Goal: Task Accomplishment & Management: Manage account settings

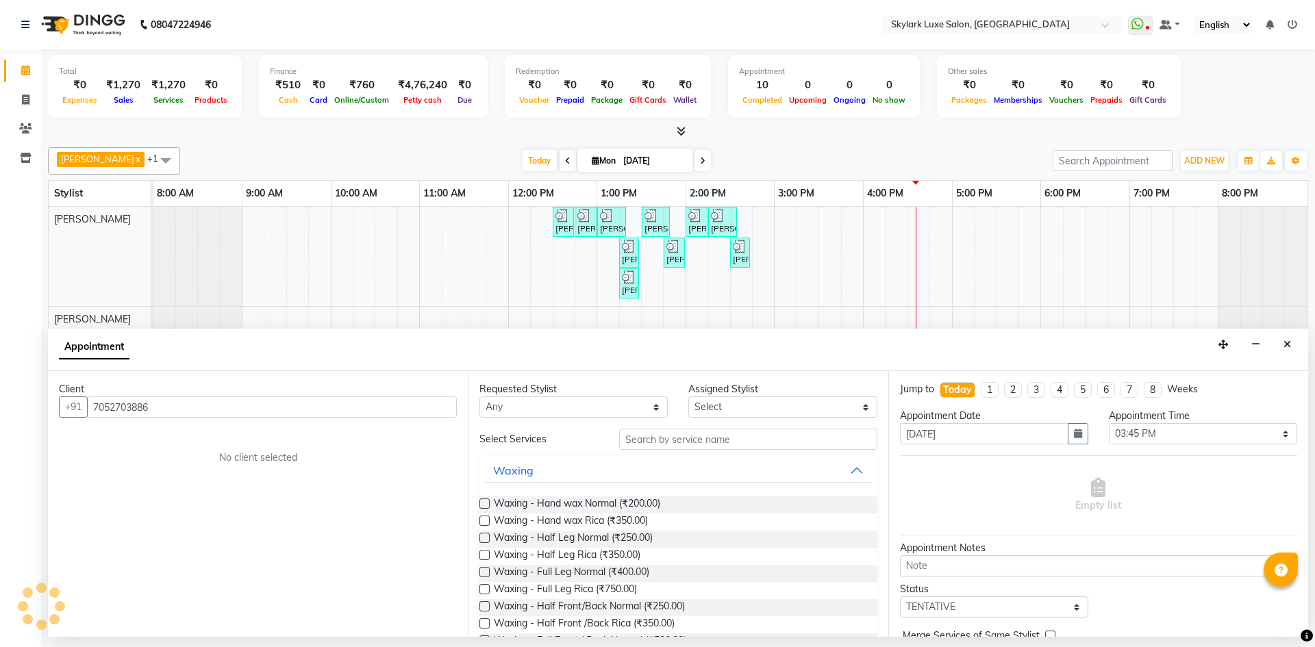
select select "945"
select select "tentative"
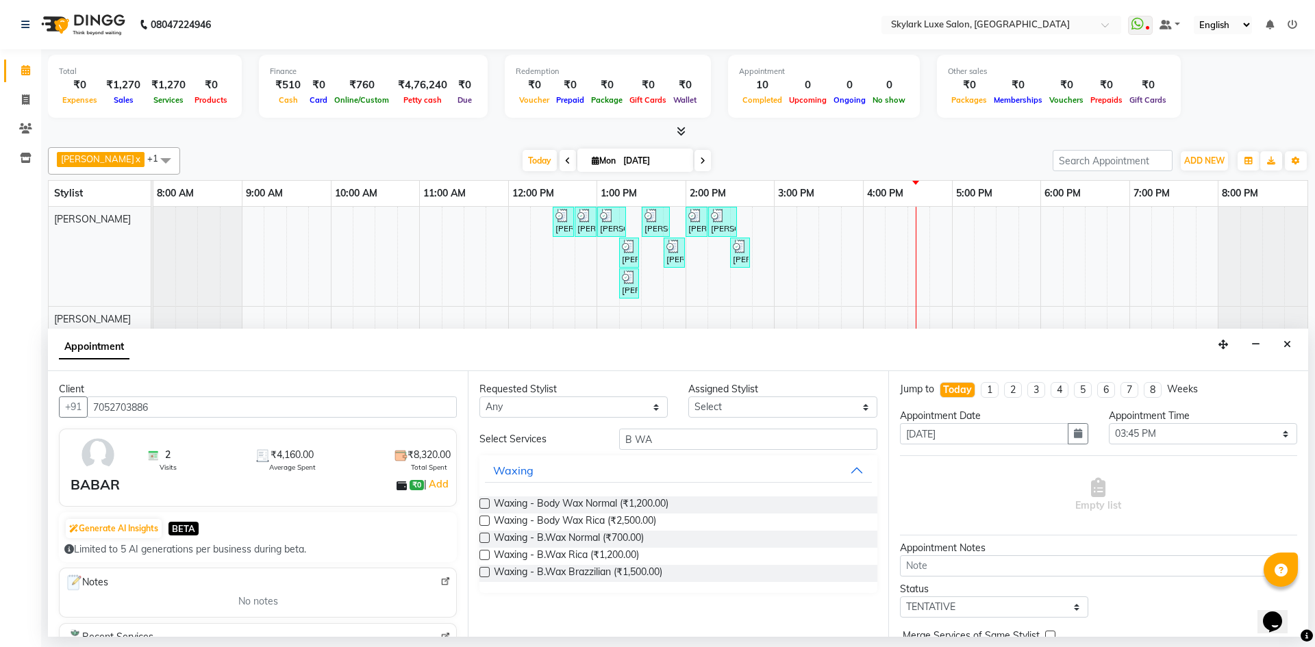
type input "B WA"
click at [486, 571] on label at bounding box center [484, 572] width 10 height 10
click at [486, 571] on input "checkbox" at bounding box center [483, 573] width 9 height 9
checkbox input "false"
drag, startPoint x: 699, startPoint y: 434, endPoint x: 596, endPoint y: 447, distance: 103.6
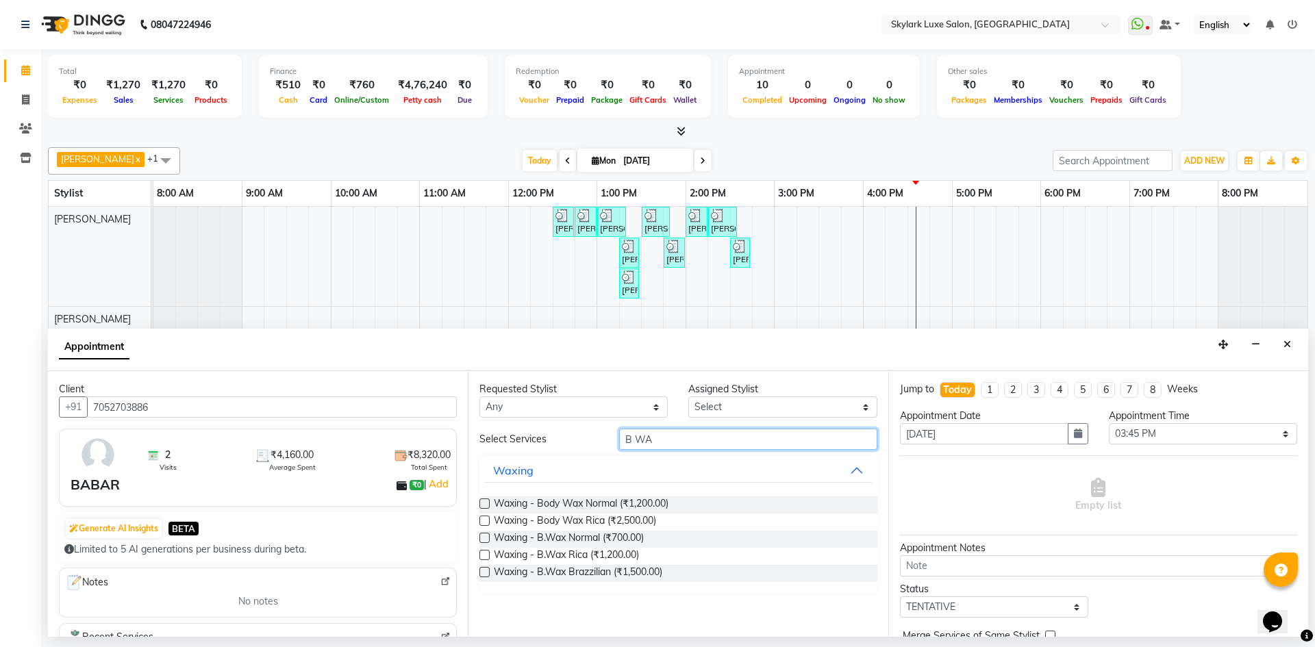
click at [596, 447] on div "Select Services B [GEOGRAPHIC_DATA]" at bounding box center [678, 439] width 418 height 21
type input "B WAX"
click at [486, 572] on label at bounding box center [484, 572] width 10 height 10
click at [486, 572] on input "checkbox" at bounding box center [483, 573] width 9 height 9
click at [526, 570] on span "Waxing - B.Wax Brazzilian (₹1,500.00)" at bounding box center [578, 573] width 168 height 17
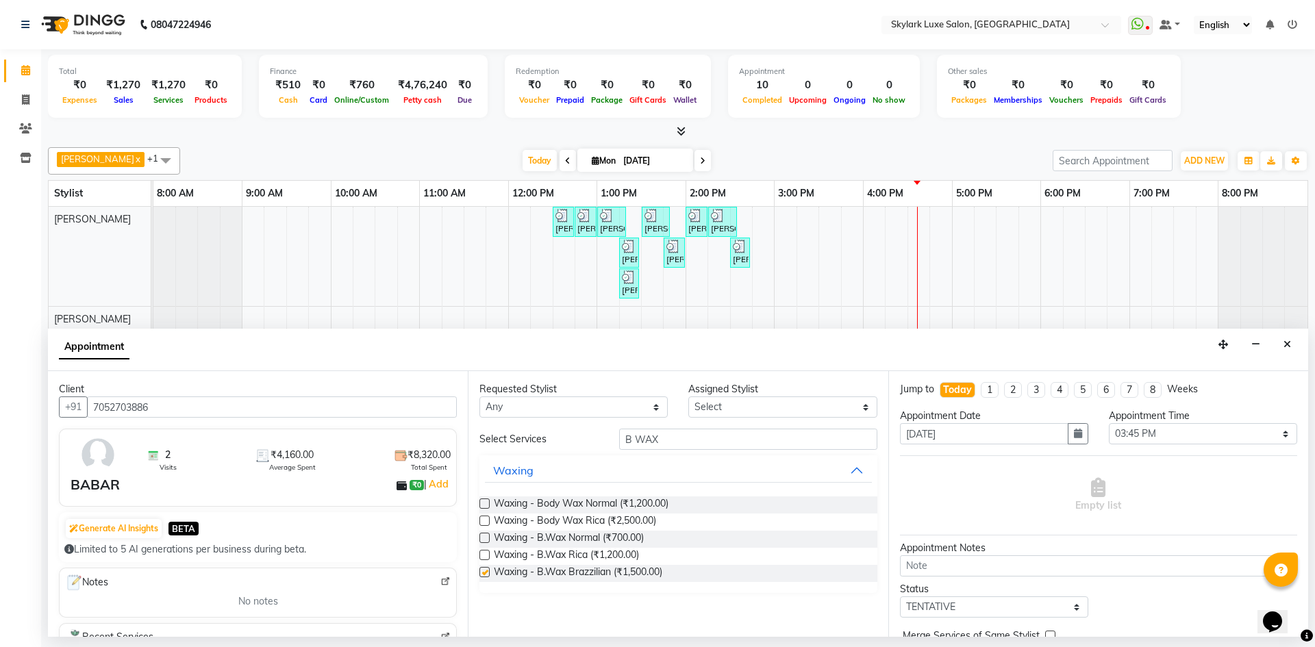
checkbox input "false"
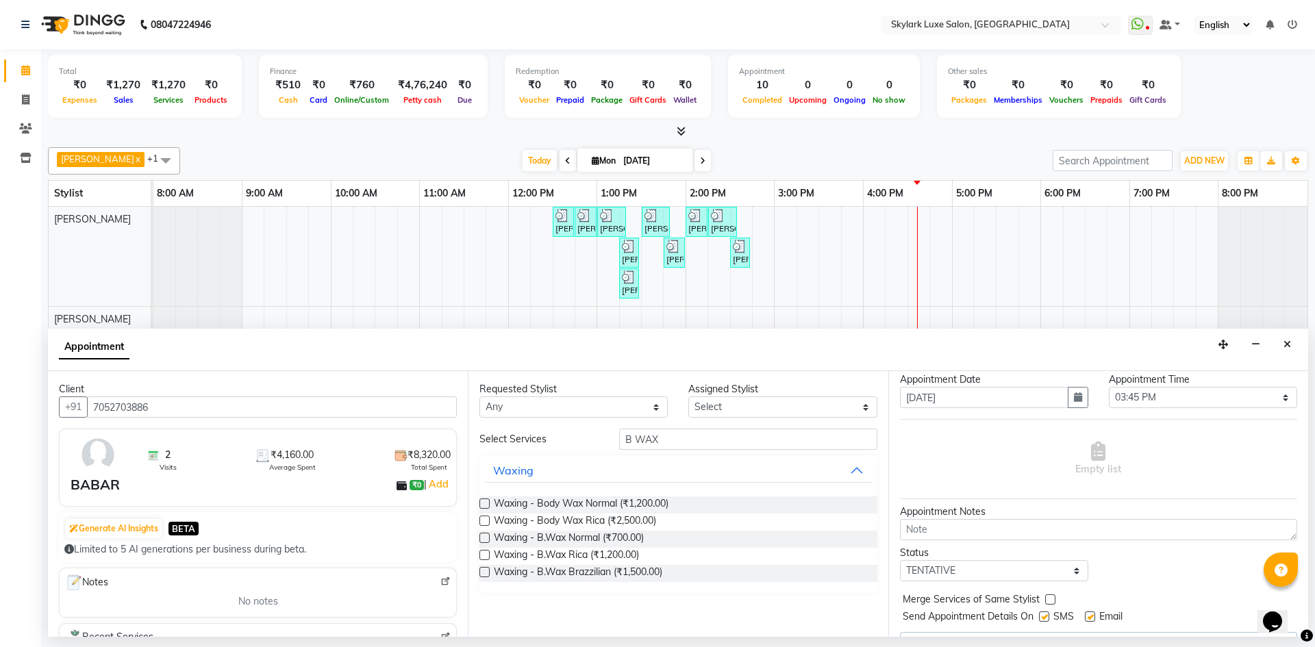
scroll to position [68, 0]
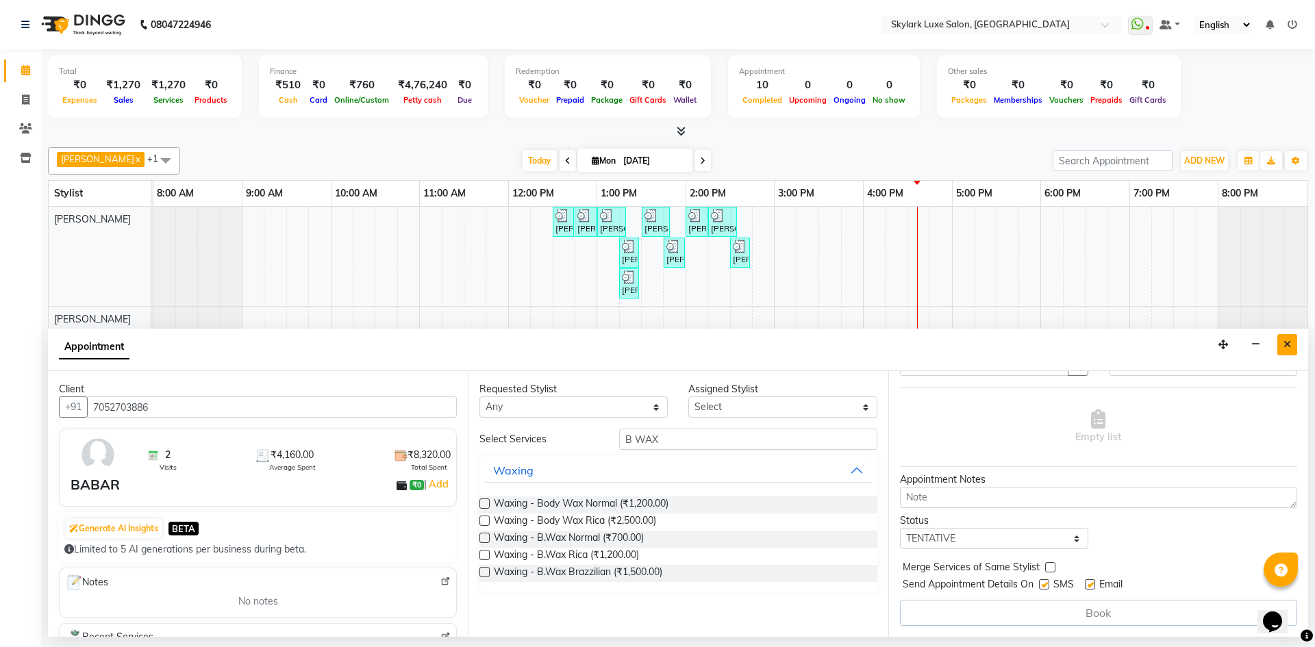
click at [1290, 341] on icon "Close" at bounding box center [1288, 345] width 8 height 10
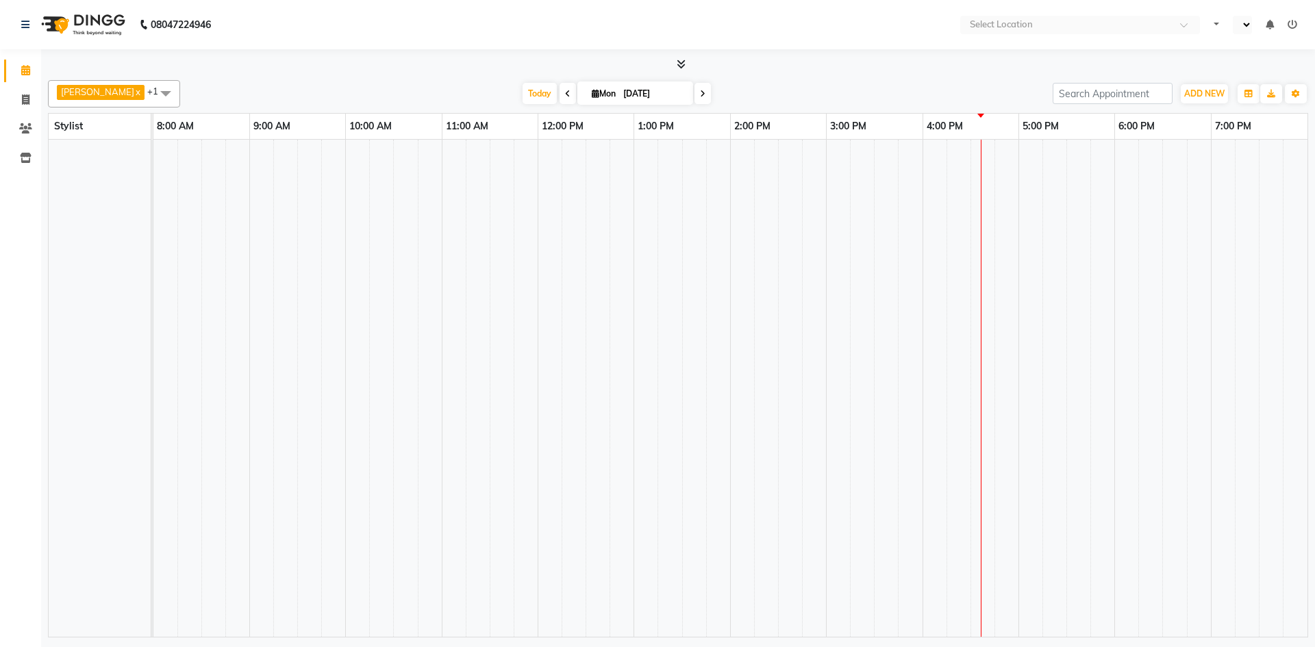
select select "en"
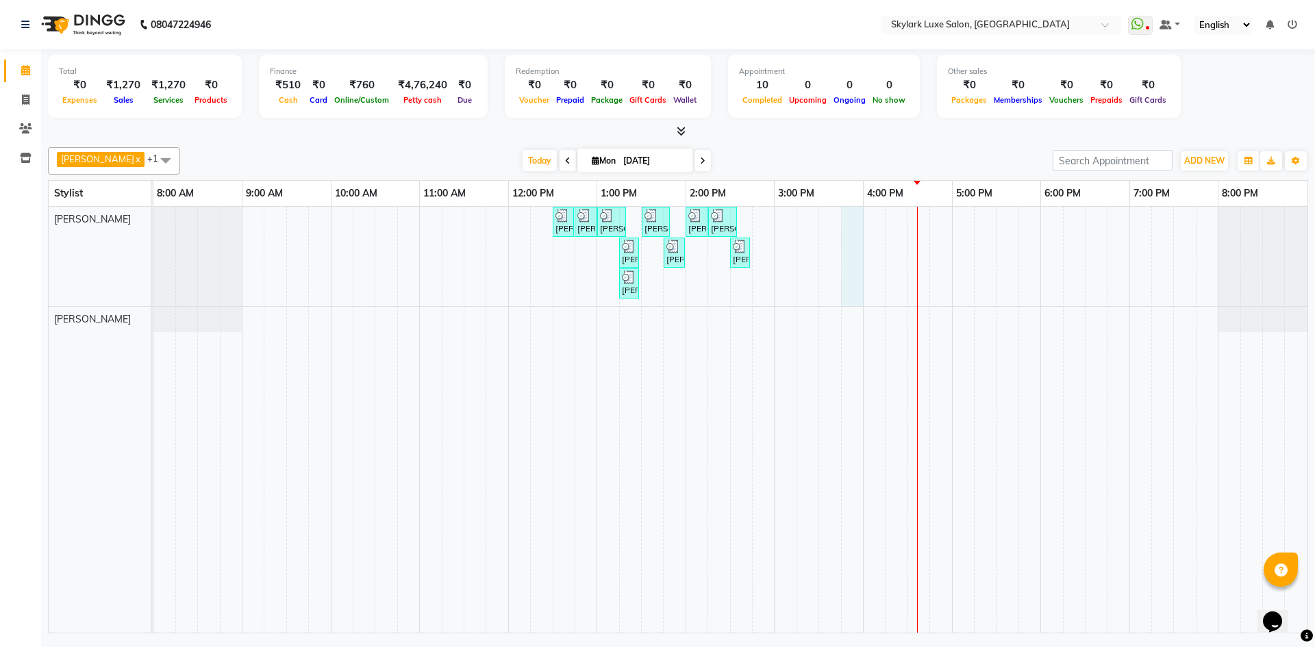
click at [840, 229] on tr at bounding box center [730, 420] width 1154 height 426
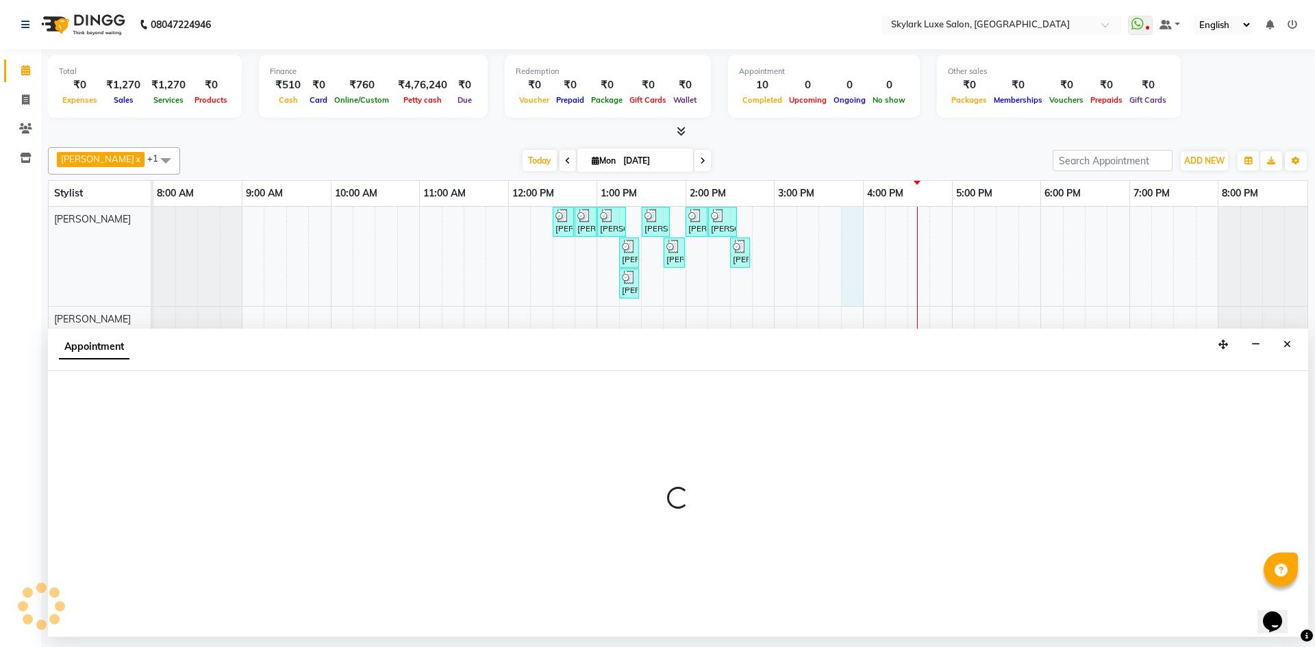
select select "85056"
select select "tentative"
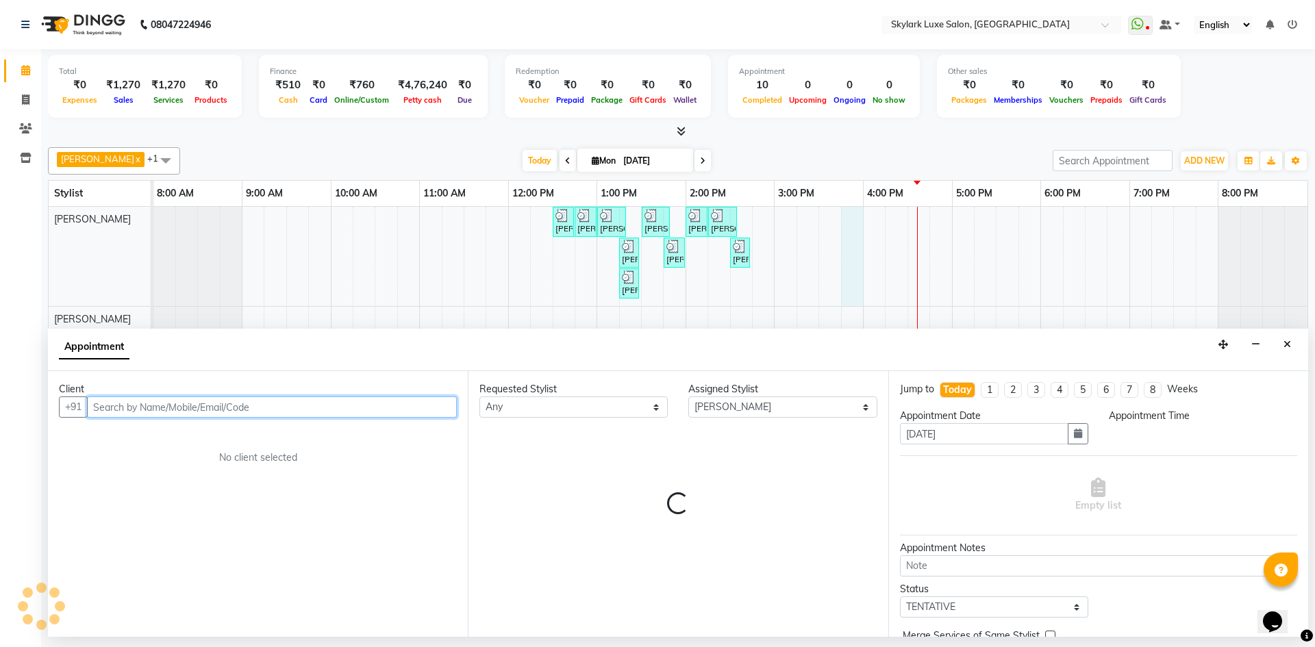
select select "945"
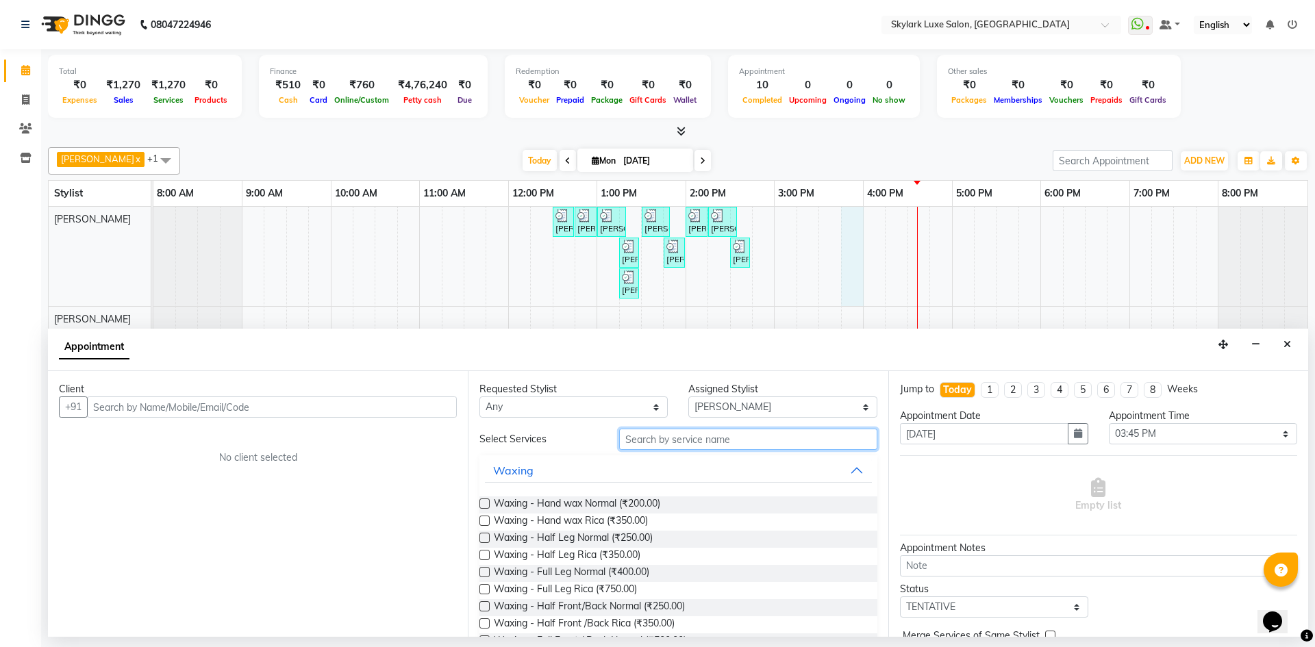
click at [668, 446] on input "text" at bounding box center [748, 439] width 258 height 21
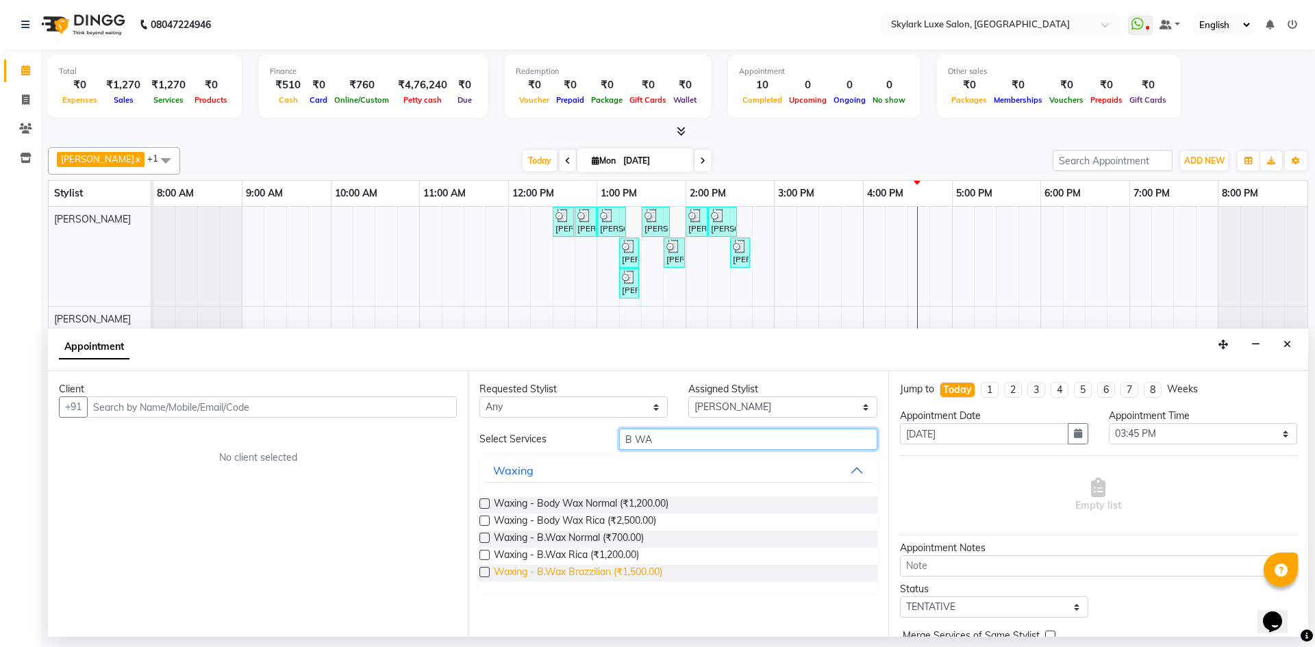
type input "B WA"
click at [541, 571] on span "Waxing - B.Wax Brazzilian (₹1,500.00)" at bounding box center [578, 573] width 168 height 17
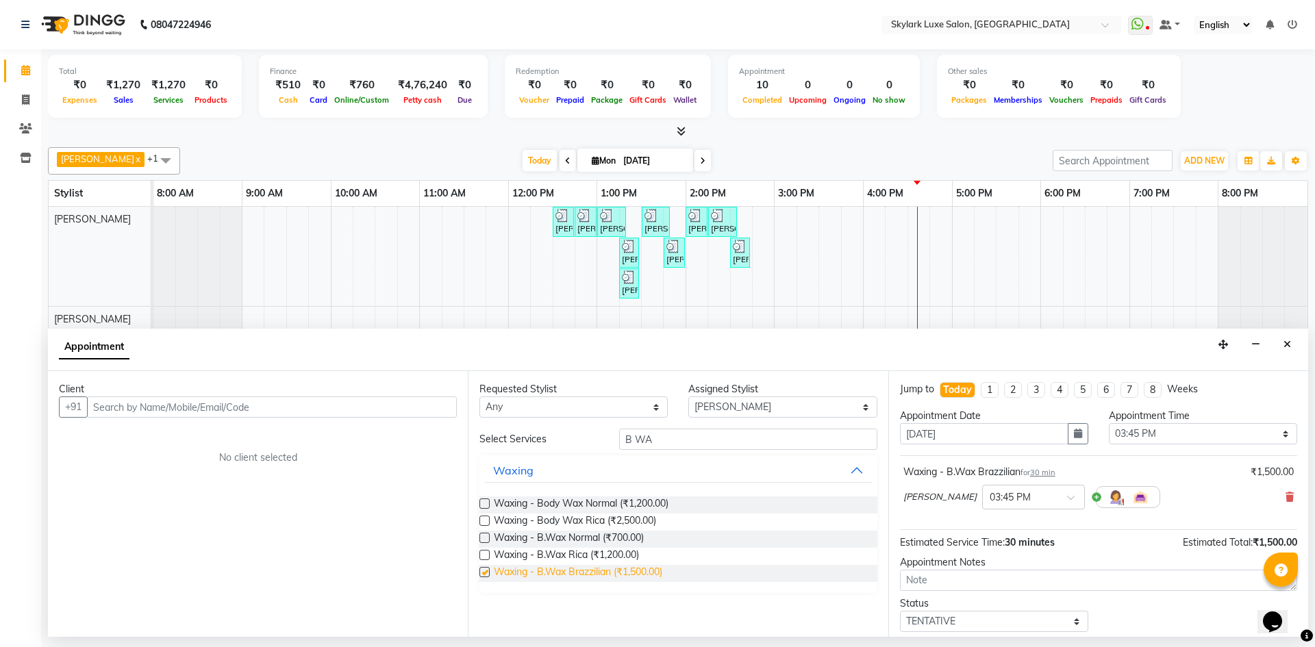
checkbox input "false"
click at [1286, 496] on icon at bounding box center [1290, 497] width 8 height 10
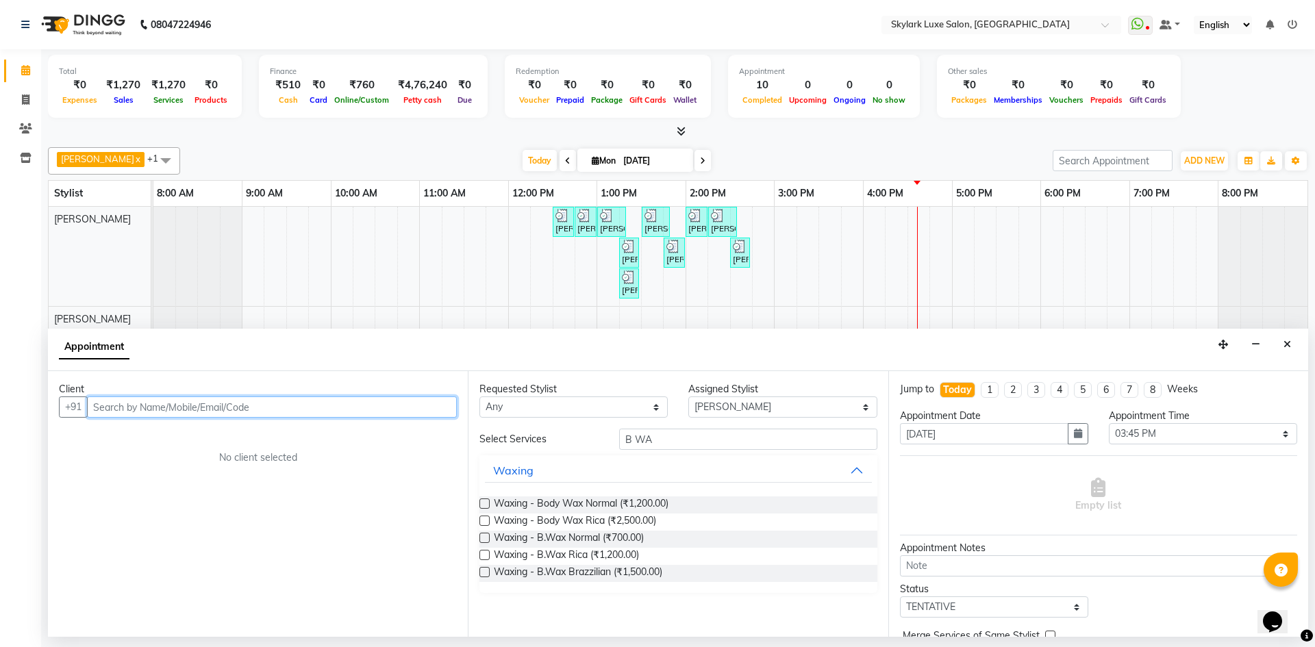
click at [292, 398] on input "text" at bounding box center [272, 407] width 370 height 21
click at [197, 439] on ngb-highlight "7052 703886" at bounding box center [182, 436] width 71 height 14
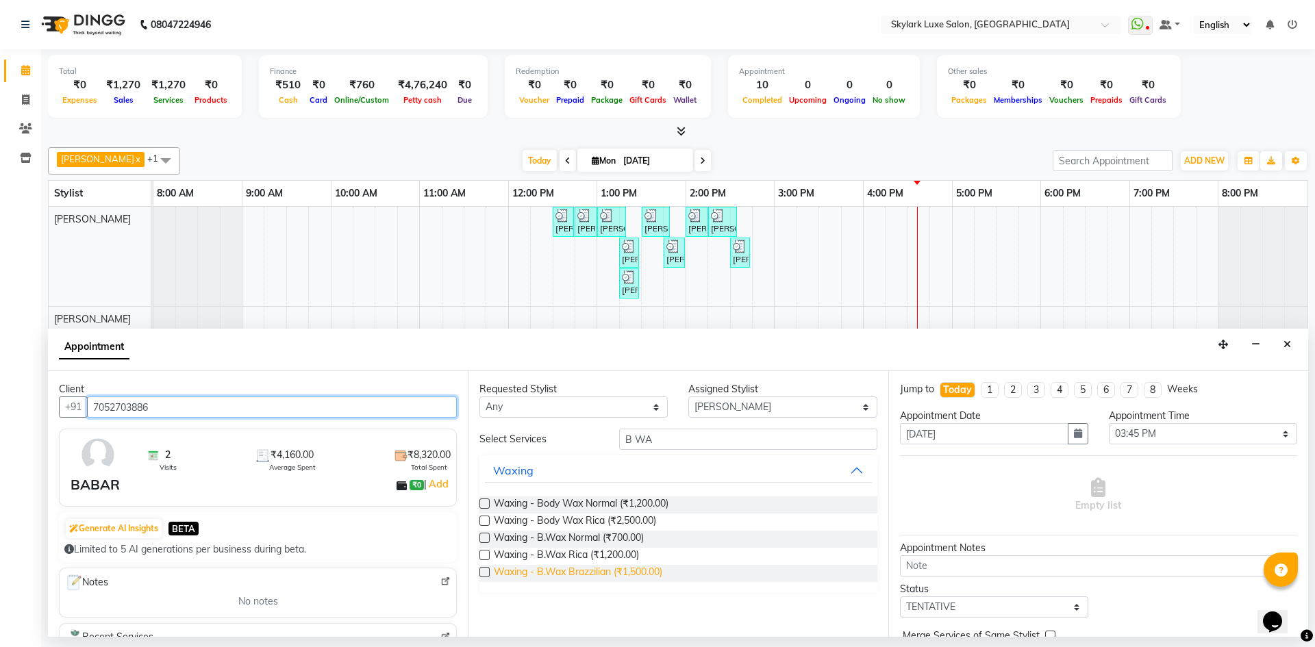
type input "7052703886"
click at [582, 573] on span "Waxing - B.Wax Brazzilian (₹1,500.00)" at bounding box center [578, 573] width 168 height 17
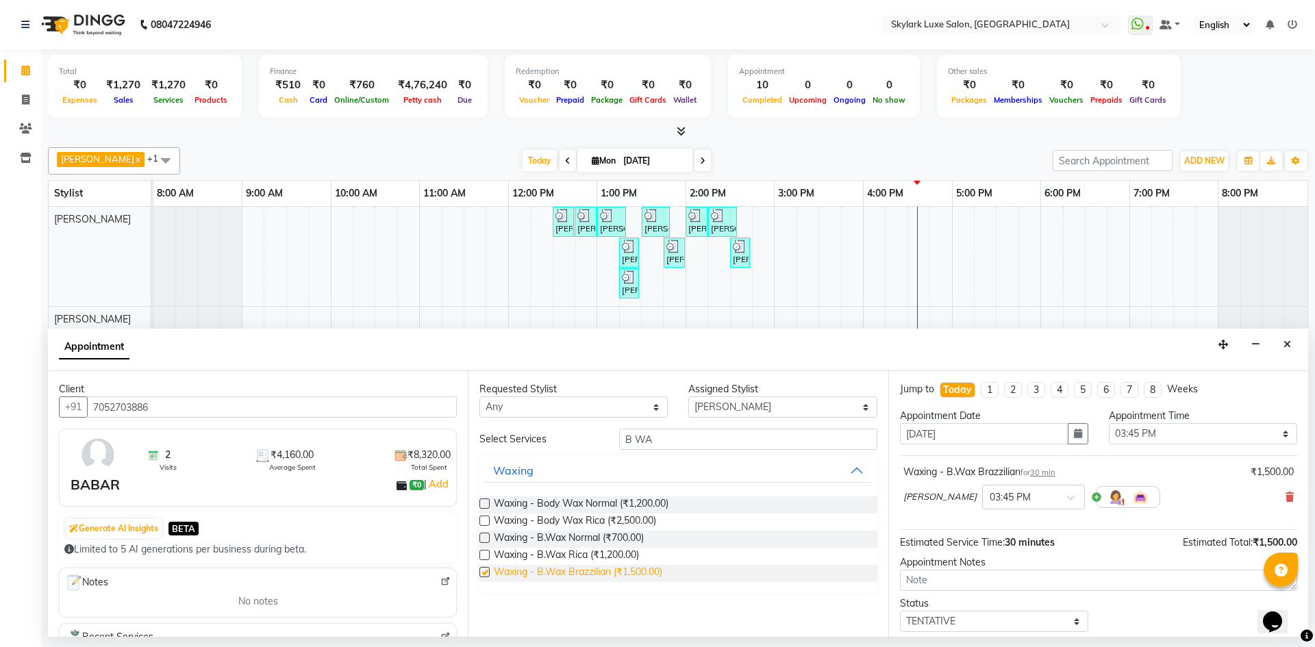
checkbox input "false"
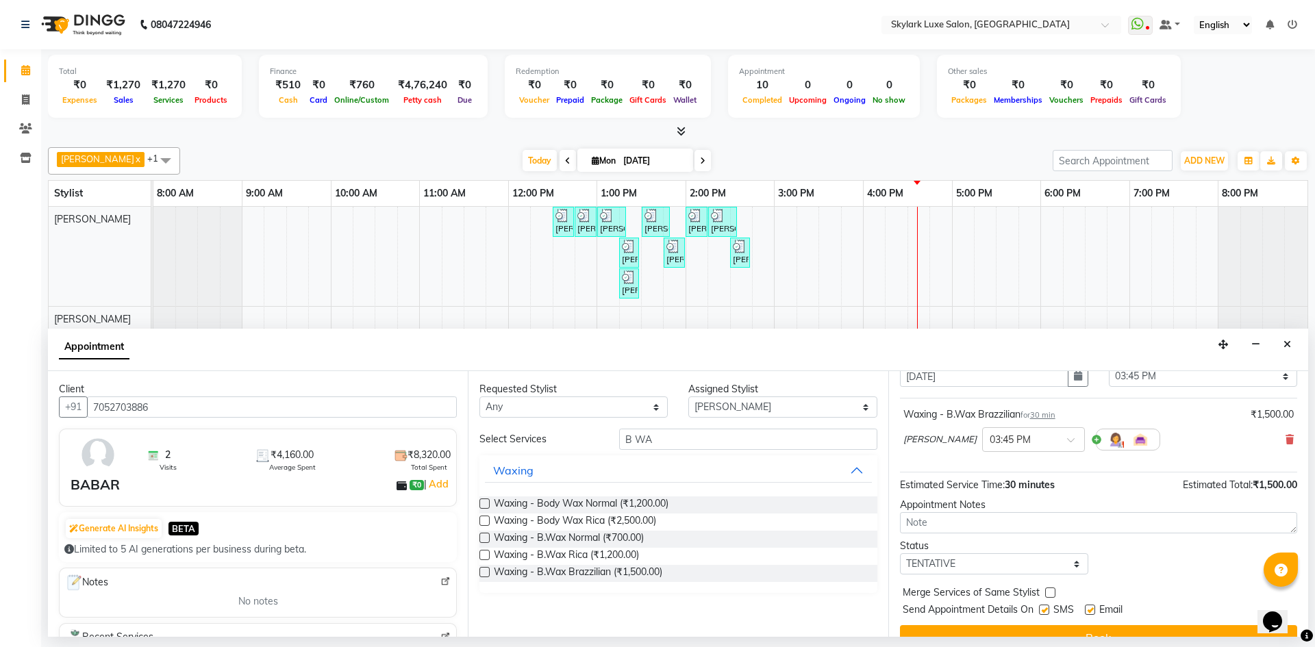
scroll to position [82, 0]
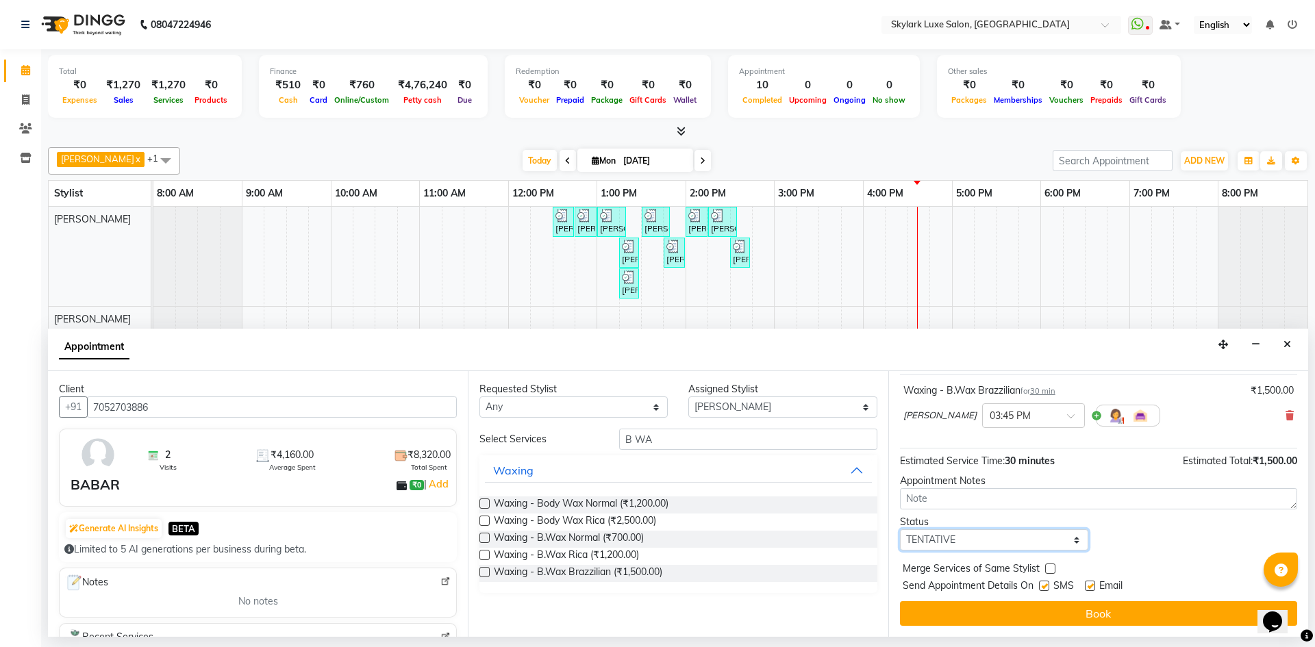
drag, startPoint x: 959, startPoint y: 540, endPoint x: 951, endPoint y: 550, distance: 13.2
click at [959, 540] on select "Select TENTATIVE CONFIRM CHECK-IN UPCOMING" at bounding box center [994, 539] width 188 height 21
select select "check-in"
click at [900, 529] on select "Select TENTATIVE CONFIRM CHECK-IN UPCOMING" at bounding box center [994, 539] width 188 height 21
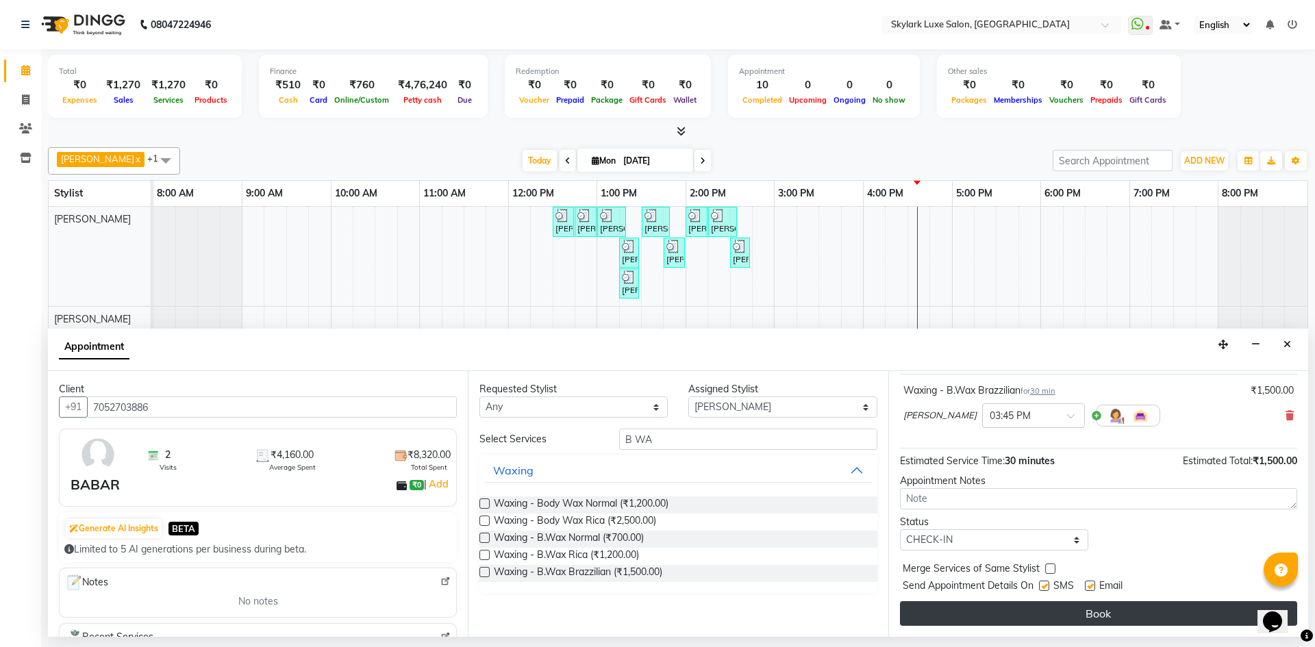
click at [1028, 605] on button "Book" at bounding box center [1098, 613] width 397 height 25
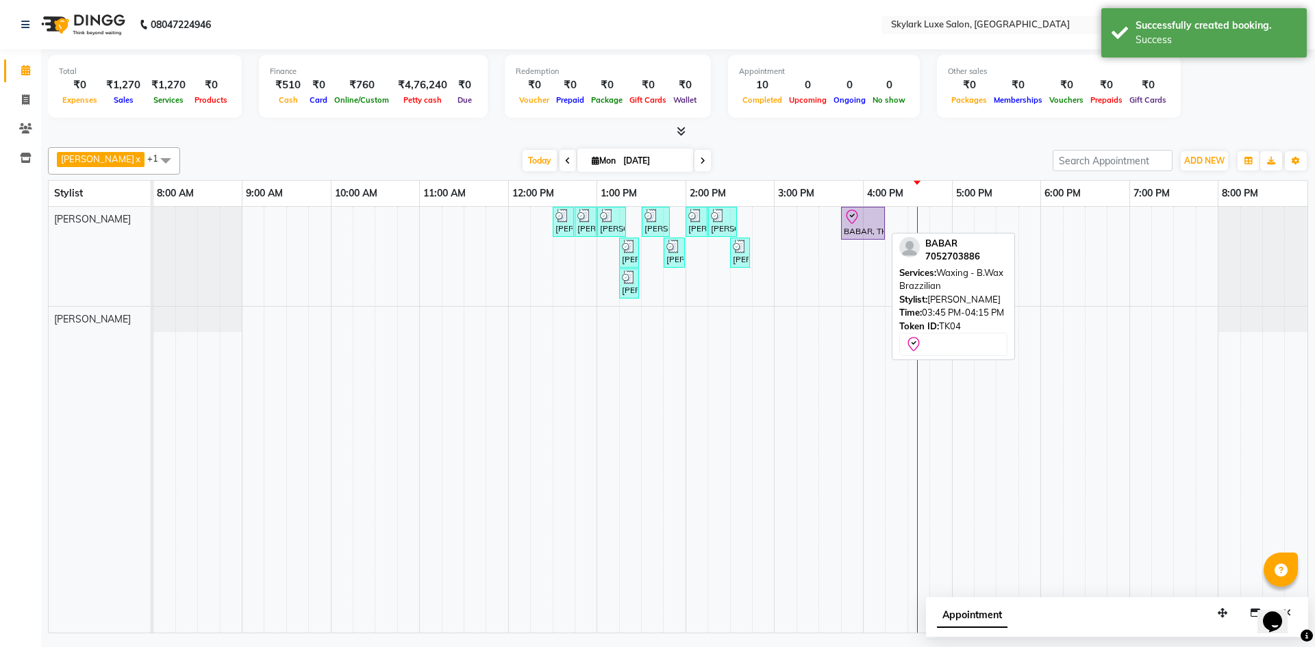
click at [871, 237] on div "BABAR, TK04, 03:45 PM-04:15 PM, Waxing - B.Wax Brazzilian" at bounding box center [862, 223] width 41 height 29
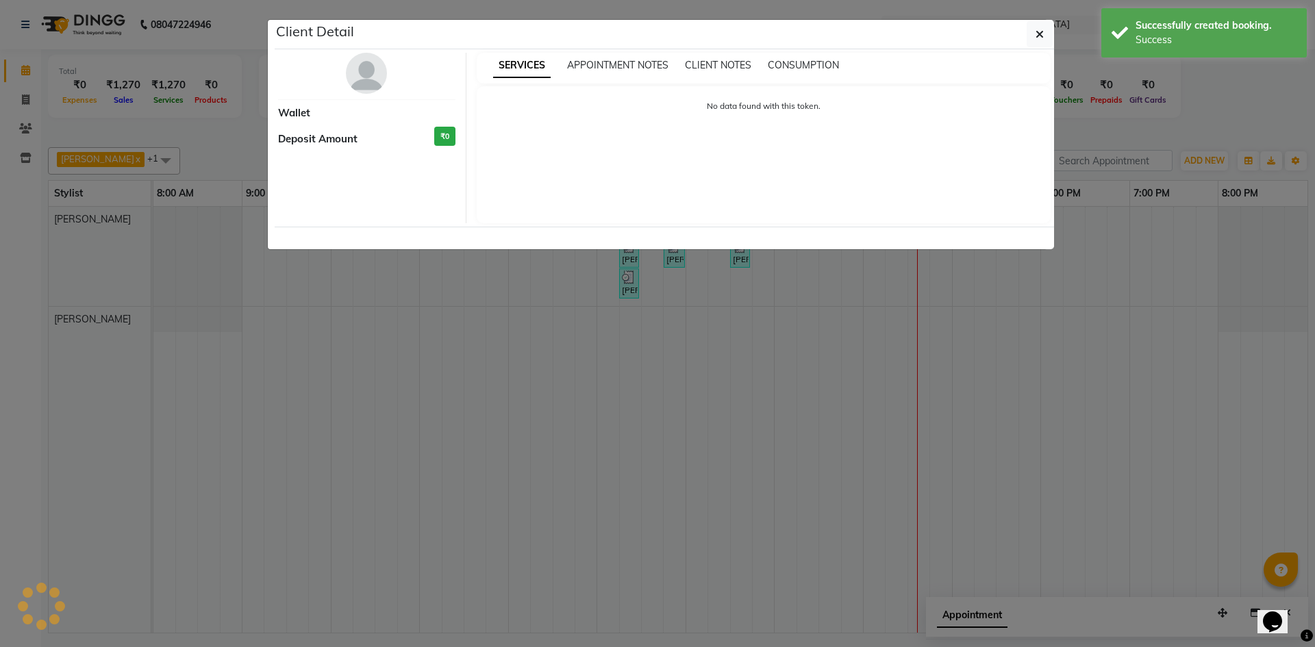
select select "8"
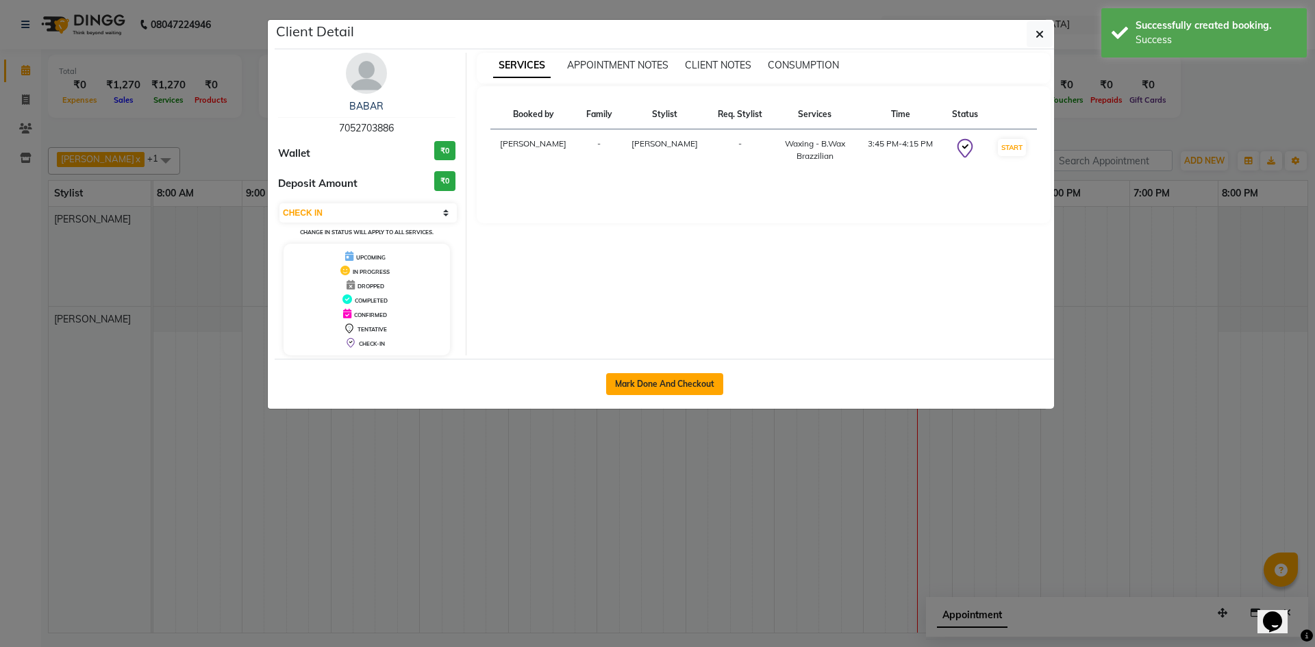
click at [677, 384] on button "Mark Done And Checkout" at bounding box center [664, 384] width 117 height 22
select select "service"
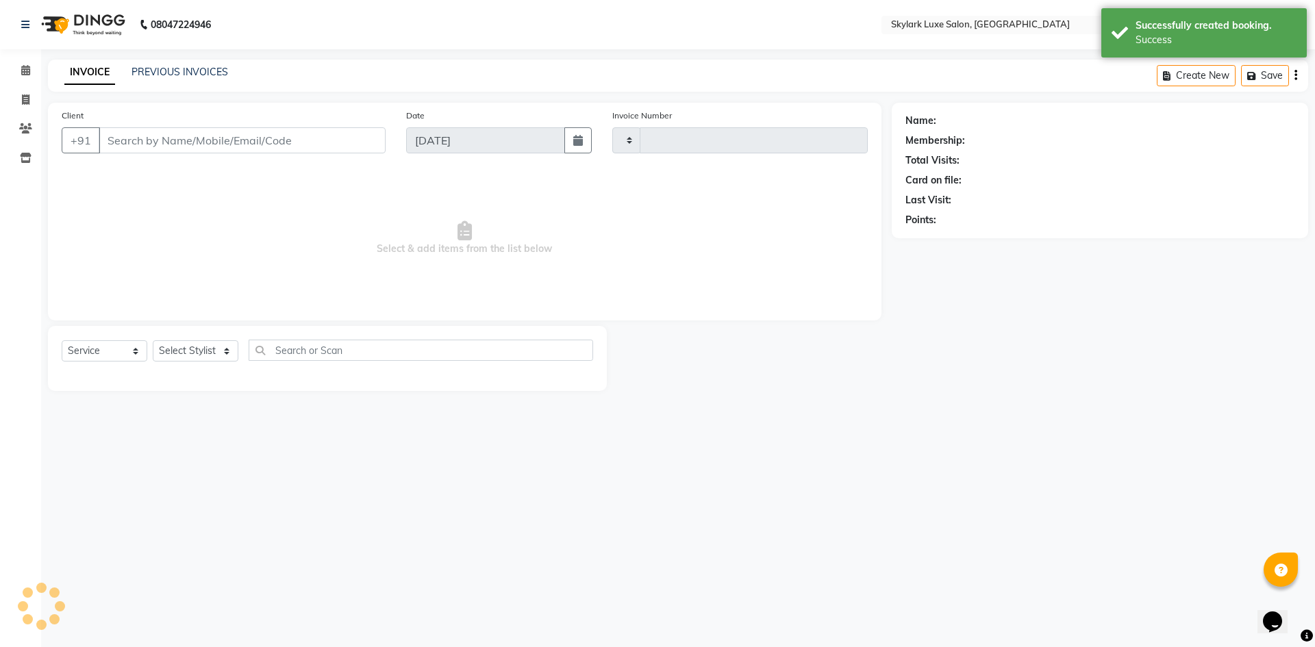
type input "0500"
select select "8191"
type input "7052703886"
select select "85056"
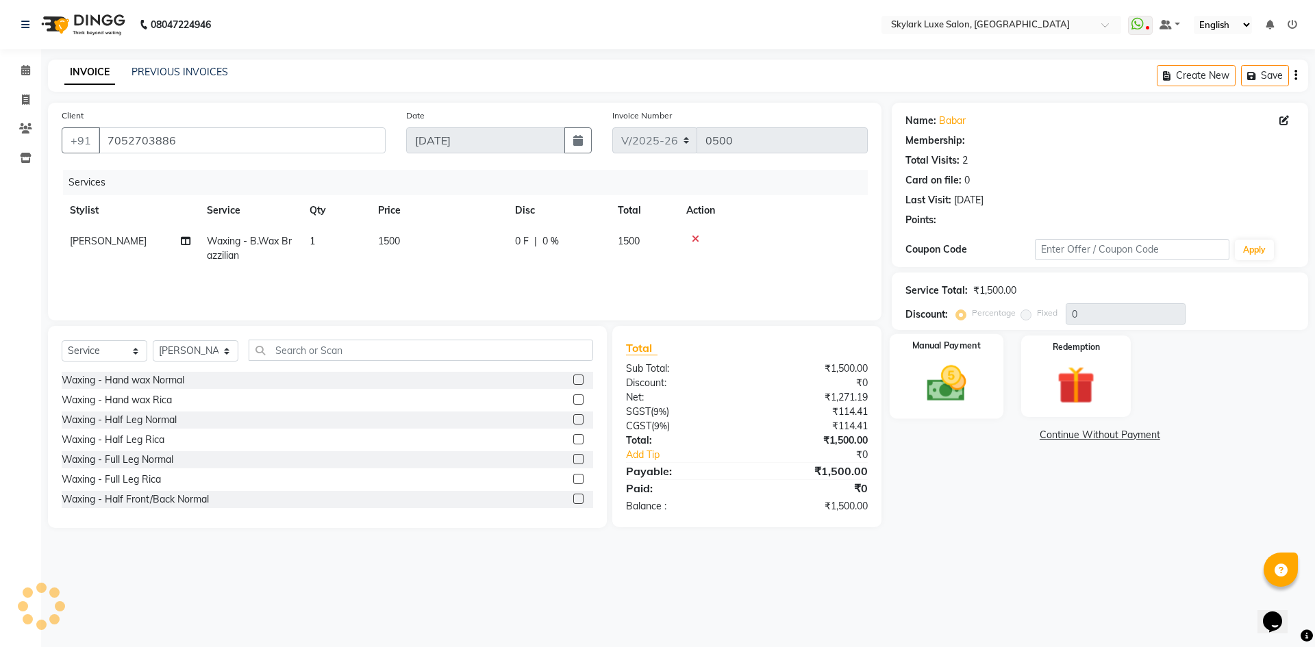
click at [958, 389] on img at bounding box center [946, 383] width 64 height 45
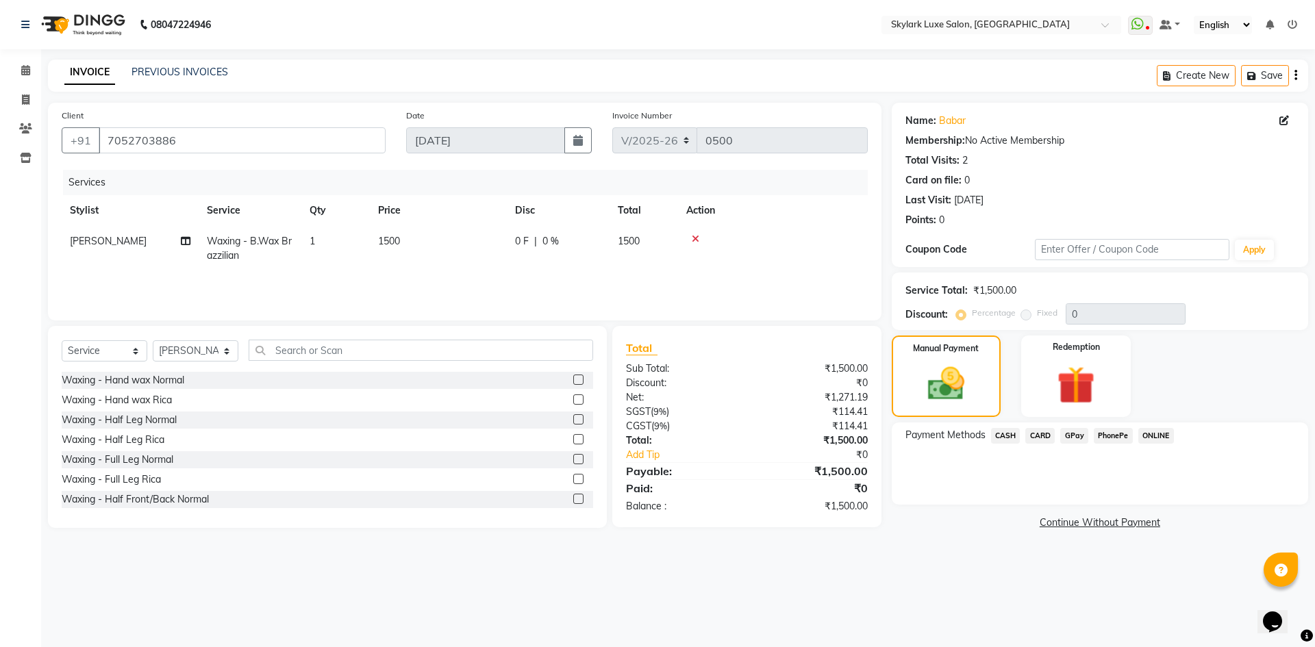
click at [1073, 436] on span "GPay" at bounding box center [1074, 436] width 28 height 16
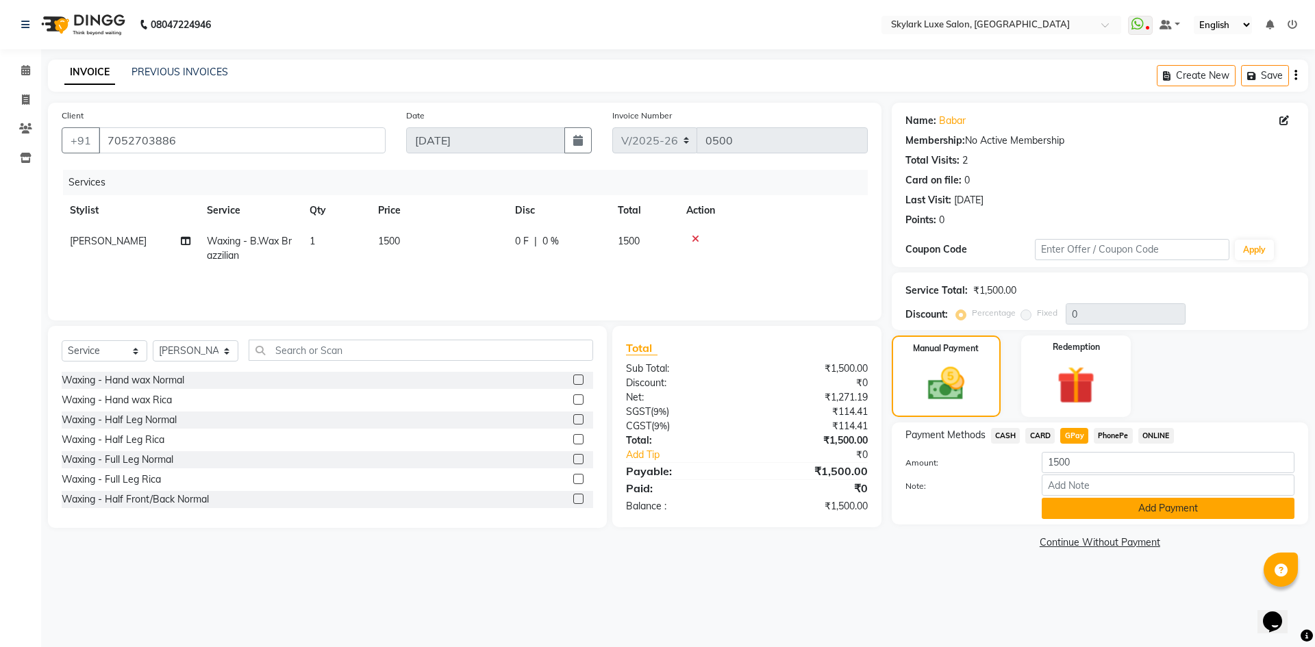
click at [1097, 507] on button "Add Payment" at bounding box center [1168, 508] width 253 height 21
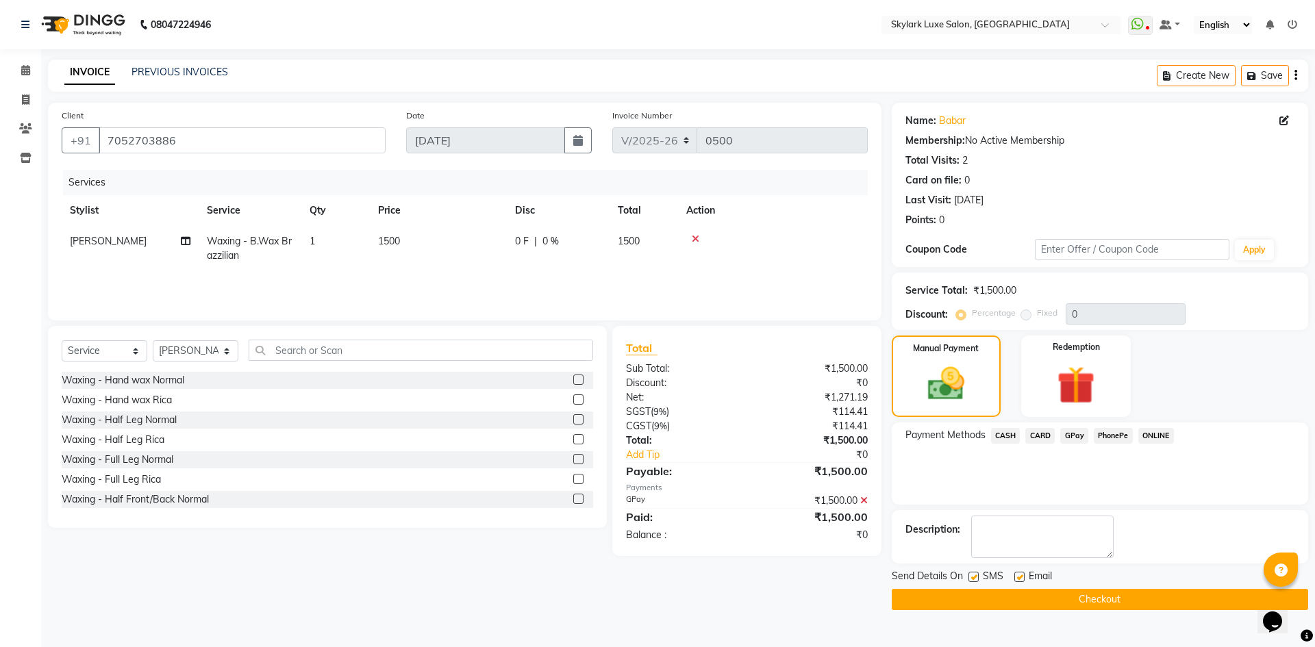
click at [1063, 595] on button "Checkout" at bounding box center [1100, 599] width 416 height 21
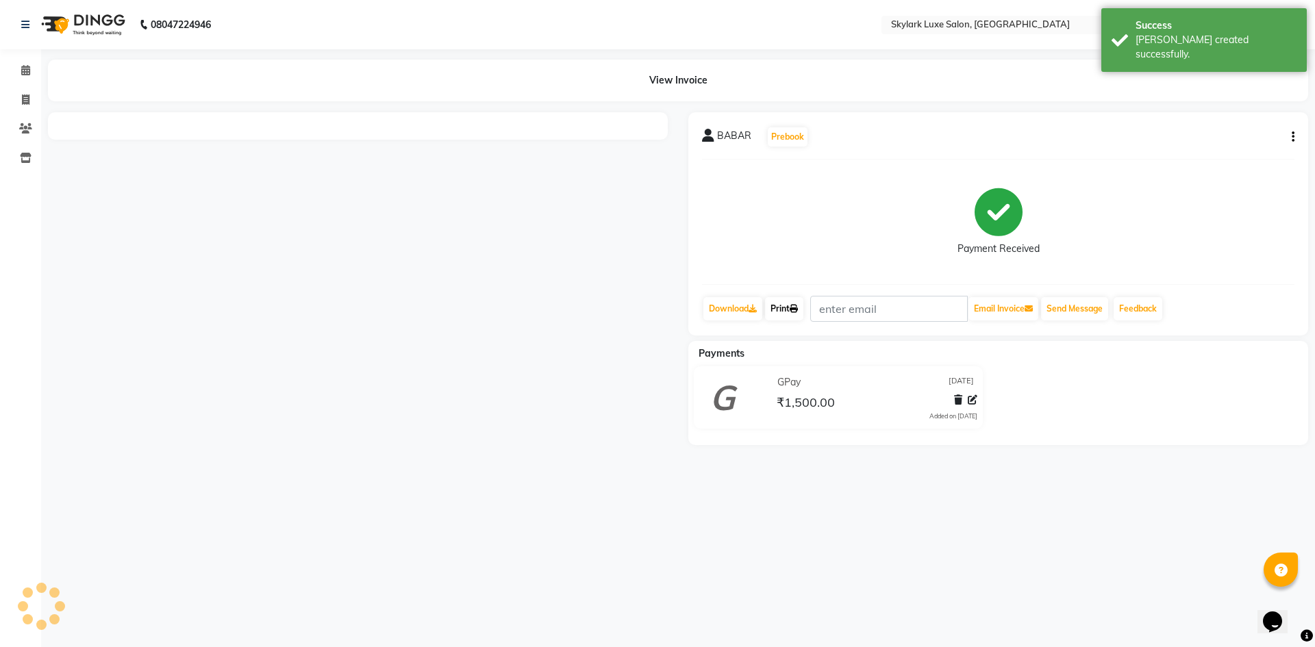
click at [777, 310] on link "Print" at bounding box center [784, 308] width 38 height 23
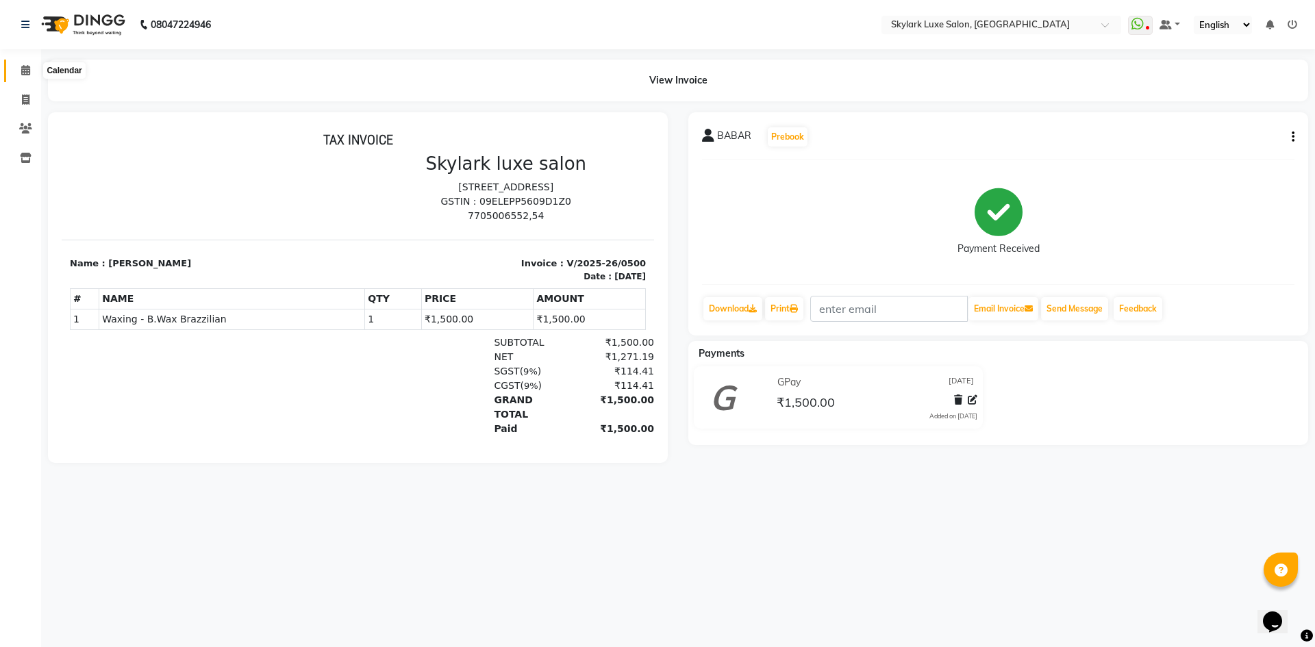
click at [24, 69] on icon at bounding box center [25, 70] width 9 height 10
